Goal: Communication & Community: Answer question/provide support

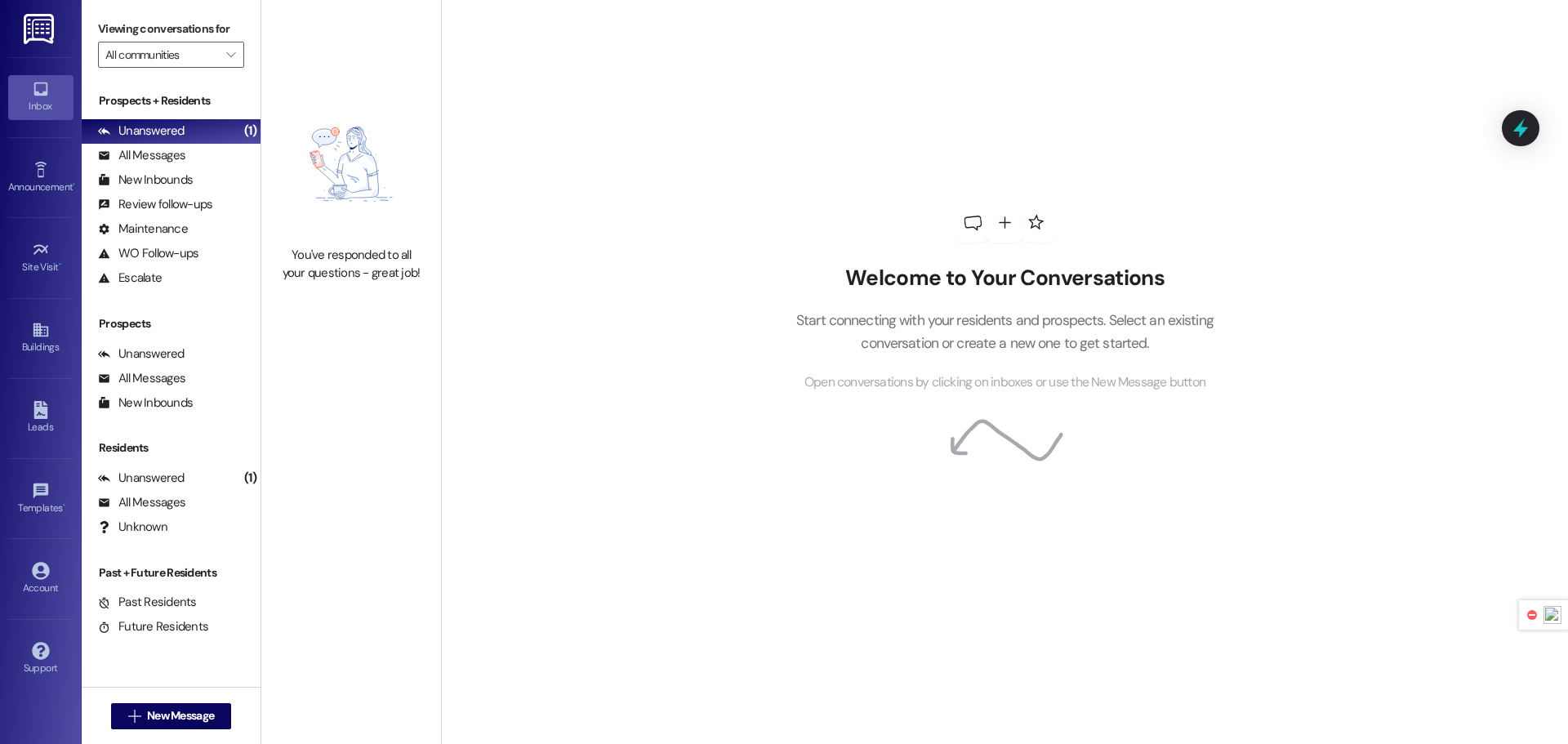
click at [32, 30] on img at bounding box center [41, 28] width 34 height 30
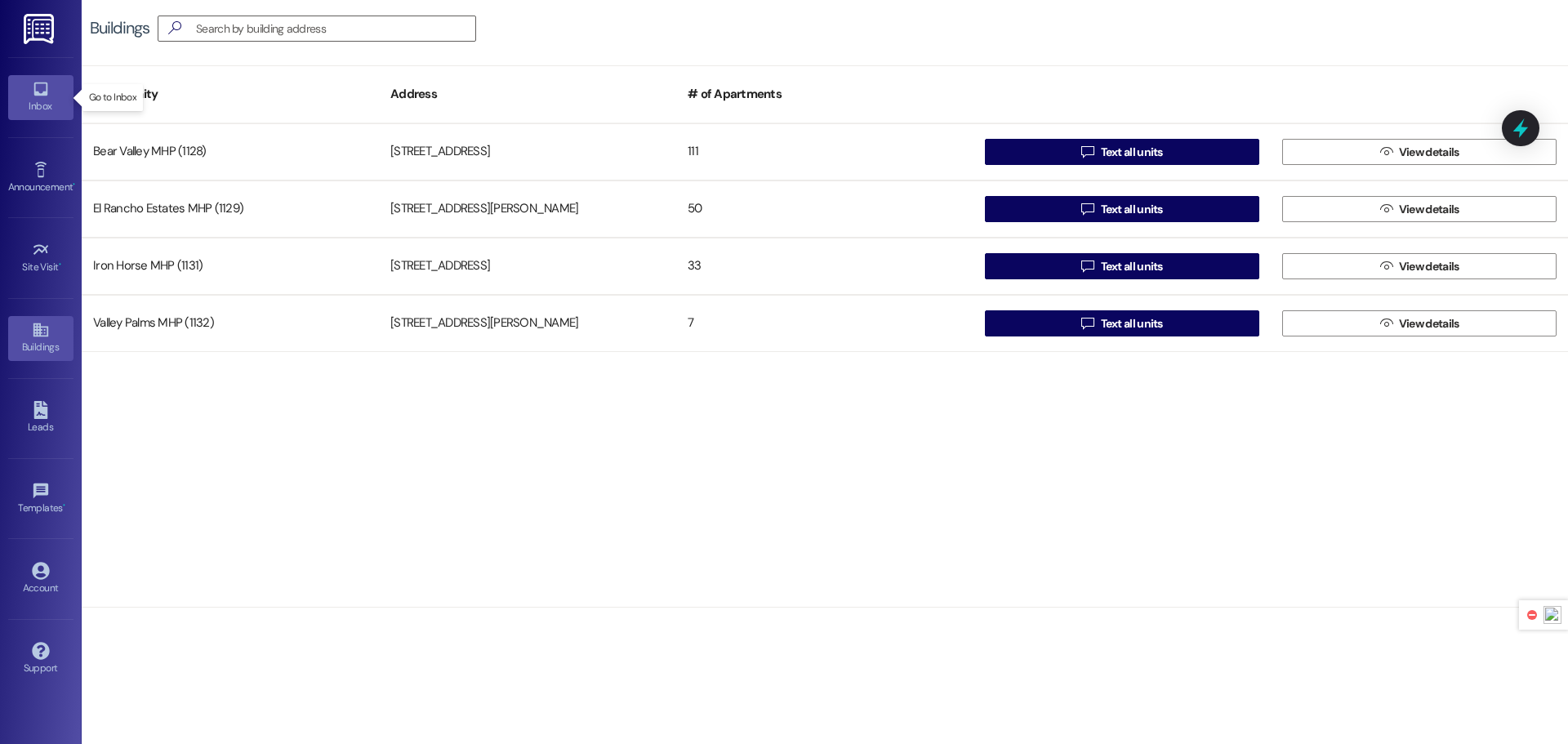
click at [36, 81] on icon at bounding box center [41, 89] width 18 height 18
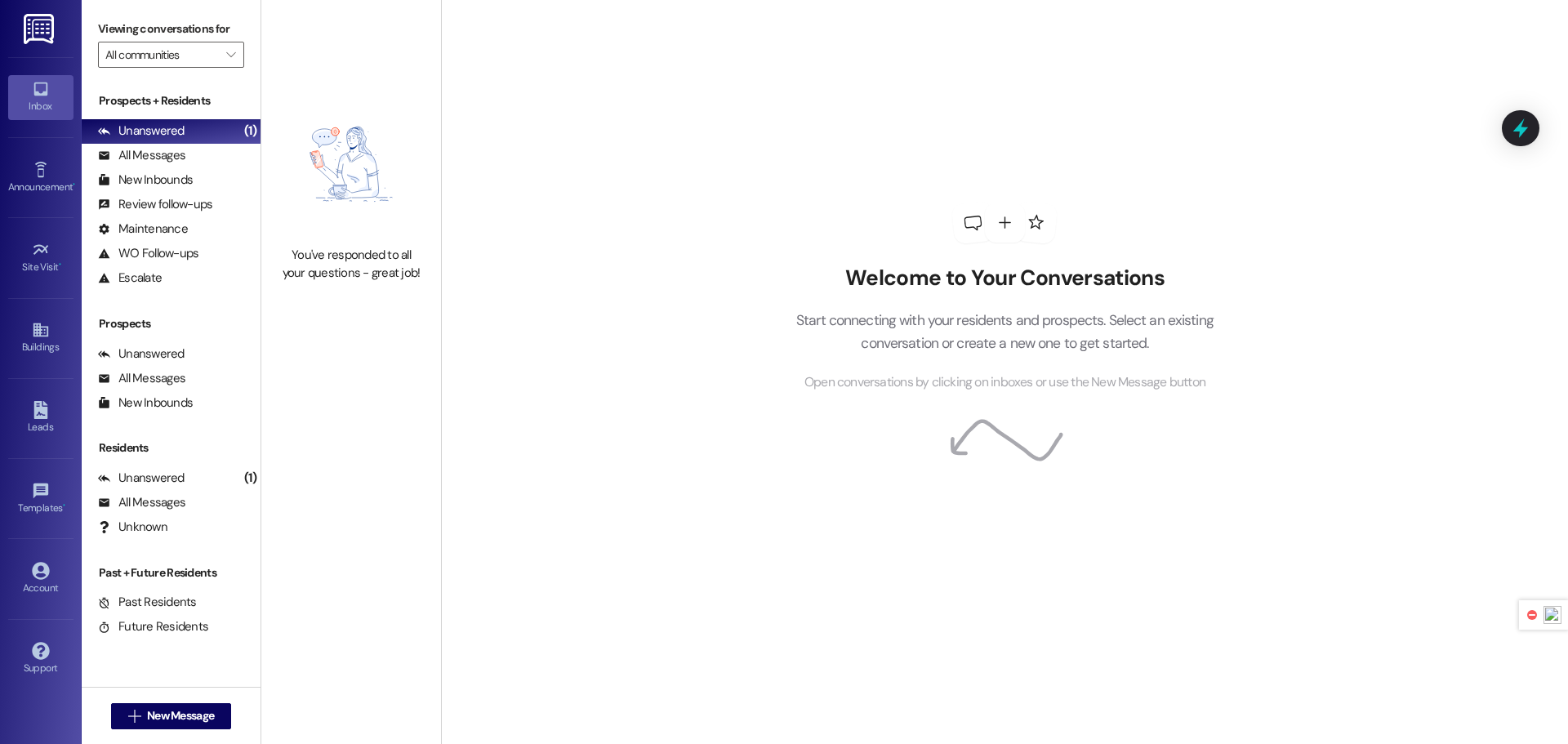
click at [43, 43] on img at bounding box center [41, 28] width 34 height 30
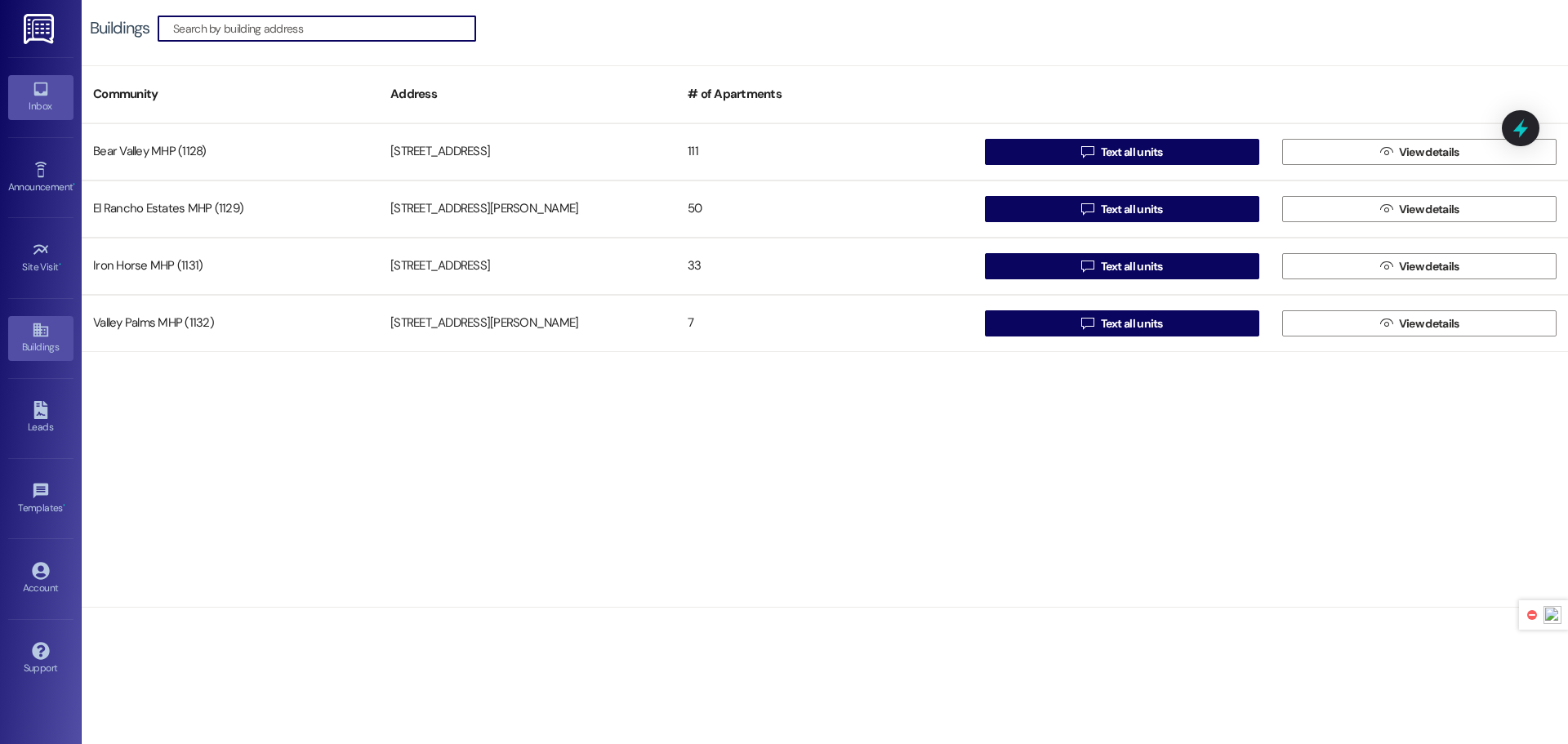
click at [47, 116] on link "Inbox" at bounding box center [41, 97] width 66 height 44
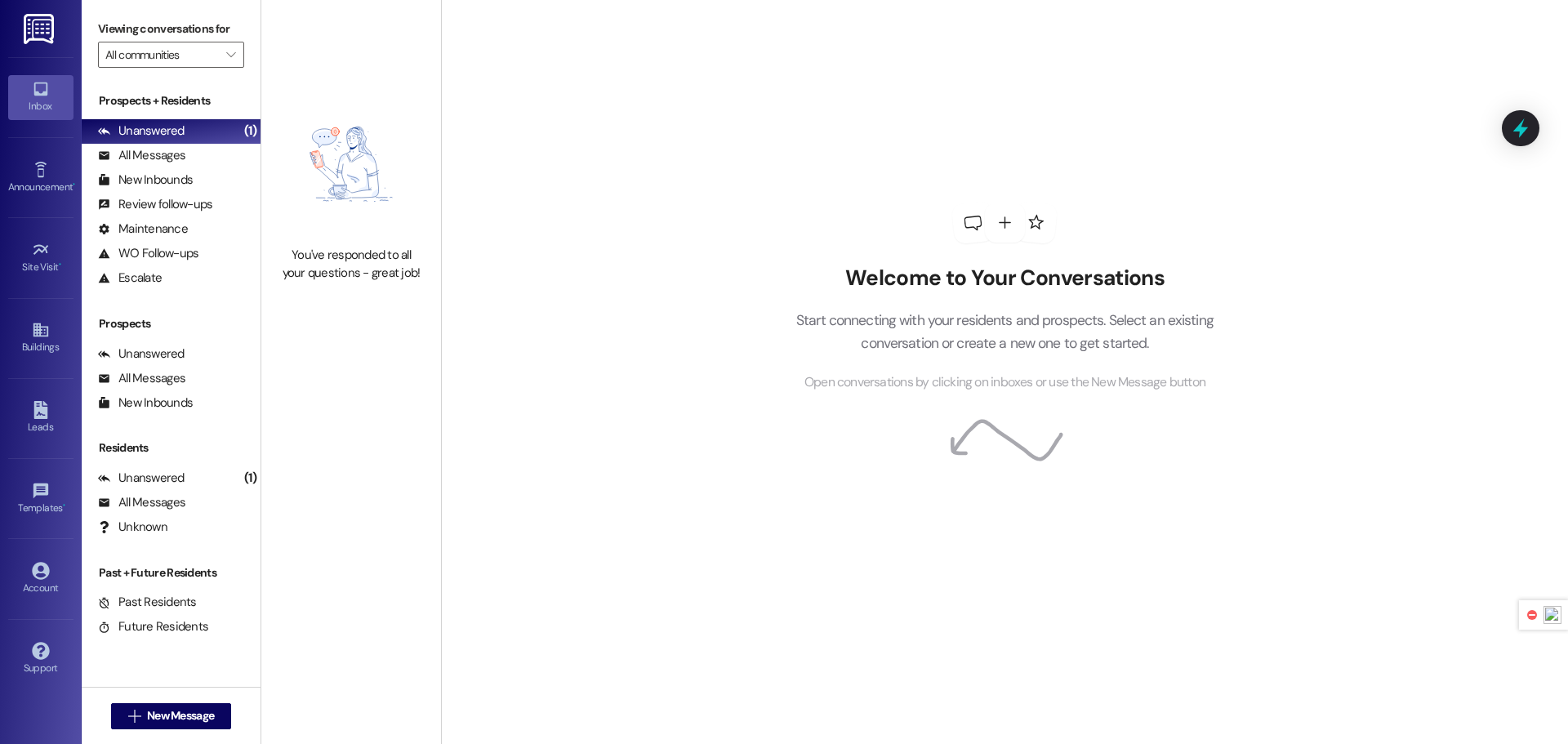
click at [45, 40] on img at bounding box center [41, 28] width 34 height 30
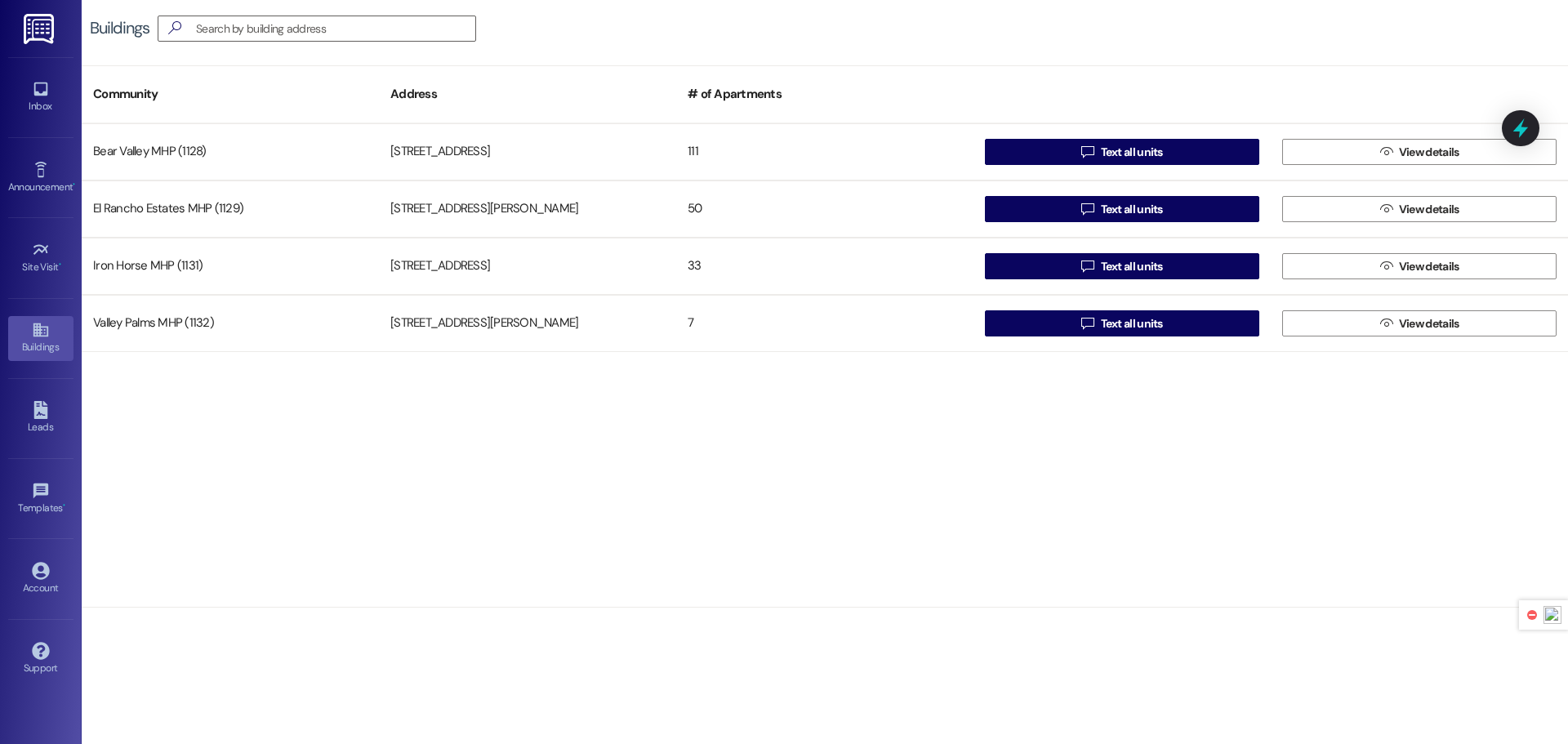
click at [45, 120] on div "Inbox Go to Inbox" at bounding box center [41, 96] width 66 height 80
click at [42, 106] on div "Inbox" at bounding box center [41, 105] width 82 height 16
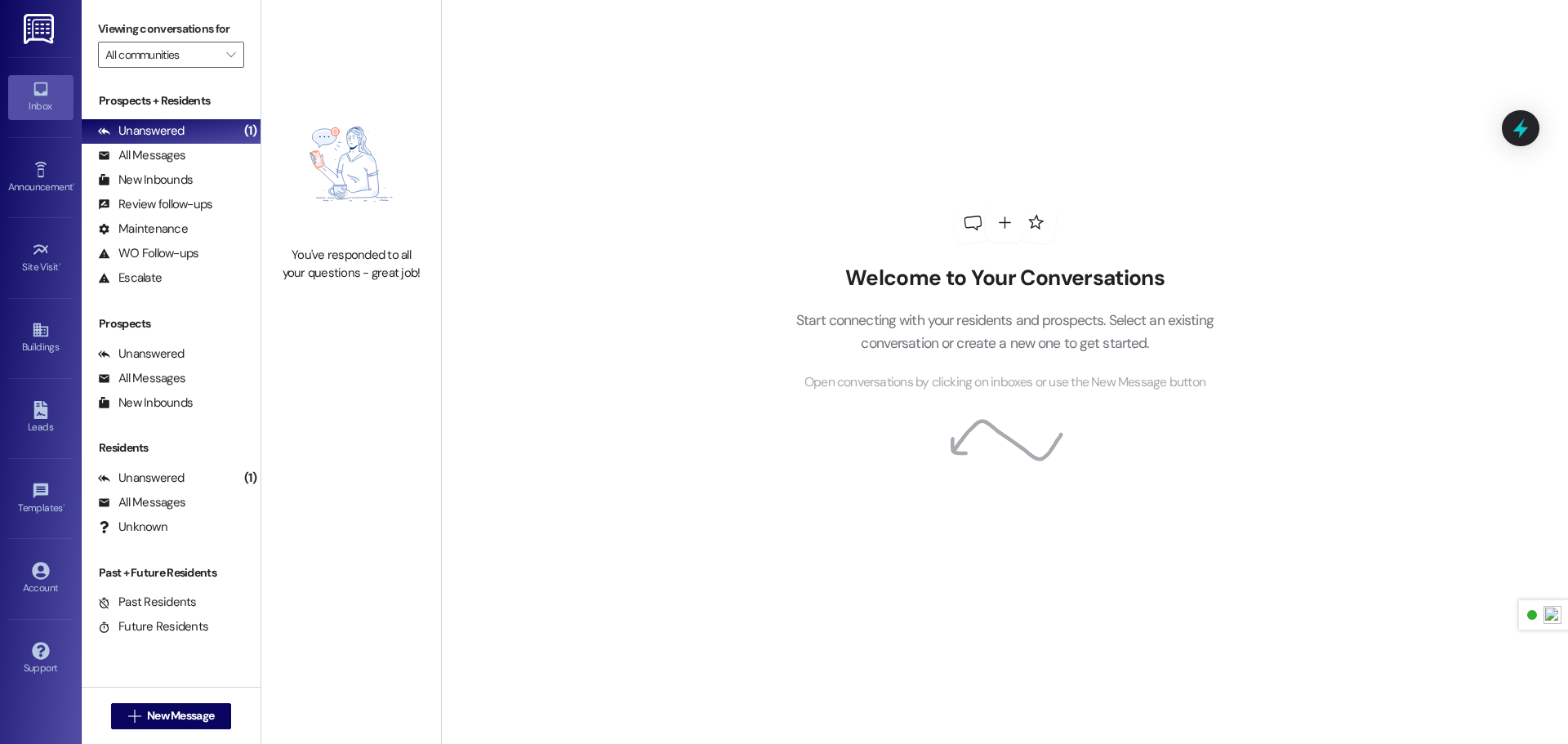
click at [37, 42] on img at bounding box center [41, 28] width 34 height 30
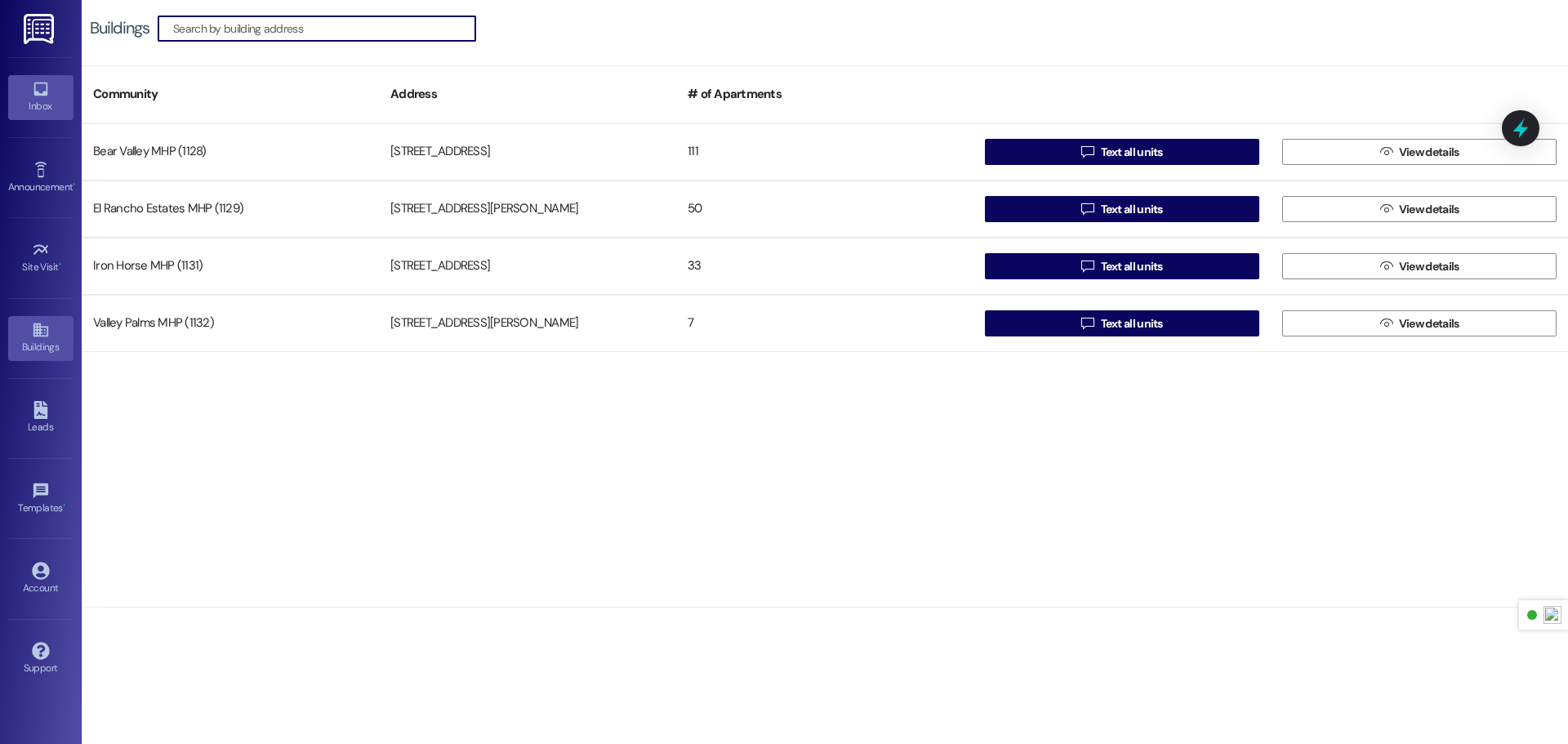
click at [45, 102] on div "Inbox" at bounding box center [41, 105] width 82 height 16
